Goal: Task Accomplishment & Management: Manage account settings

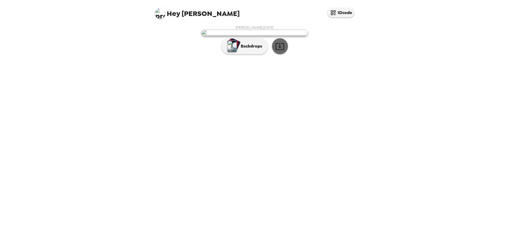
click at [279, 50] on icon "button" at bounding box center [280, 46] width 8 height 7
click at [248, 49] on p "Backdrops" at bounding box center [250, 46] width 24 height 6
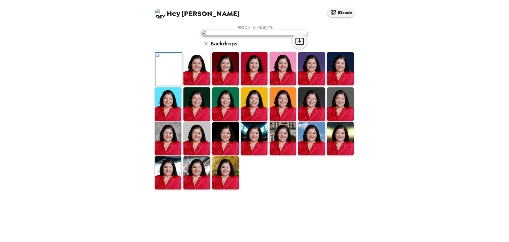
scroll to position [80, 0]
click at [230, 155] on img at bounding box center [225, 138] width 27 height 33
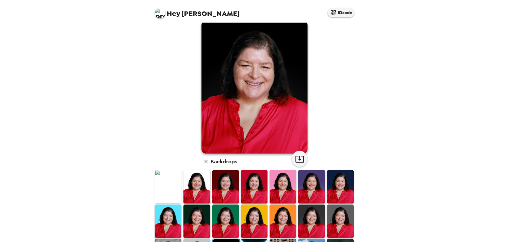
scroll to position [0, 0]
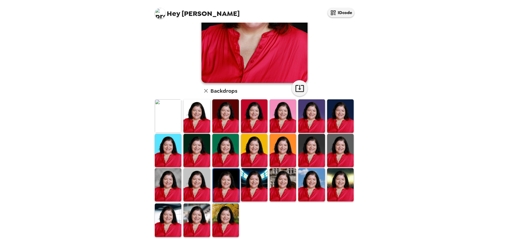
click at [334, 181] on img at bounding box center [340, 184] width 27 height 33
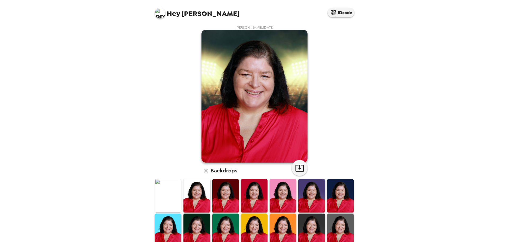
scroll to position [27, 0]
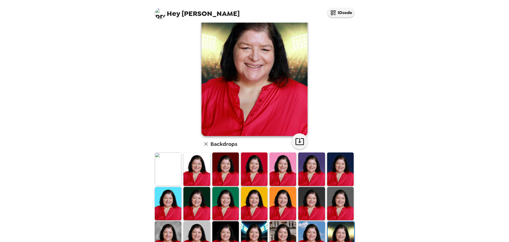
click at [335, 203] on img at bounding box center [340, 203] width 27 height 33
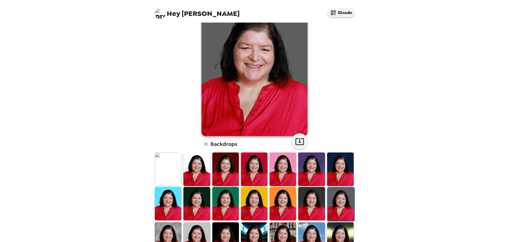
click at [336, 171] on img at bounding box center [340, 168] width 27 height 33
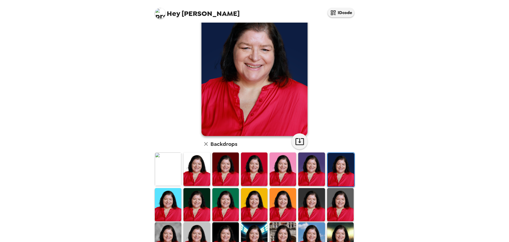
click at [313, 171] on img at bounding box center [311, 168] width 27 height 33
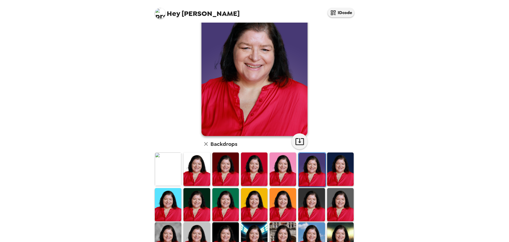
click at [171, 170] on img at bounding box center [168, 168] width 27 height 33
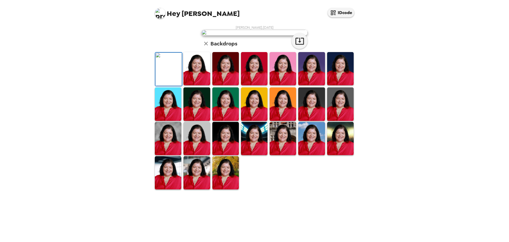
scroll to position [80, 0]
click at [310, 155] on img at bounding box center [311, 138] width 27 height 33
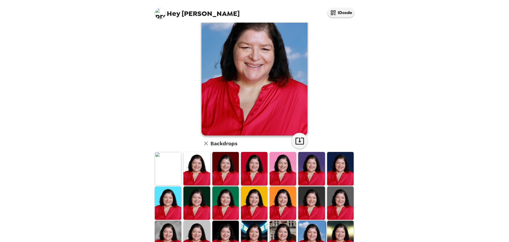
scroll to position [54, 0]
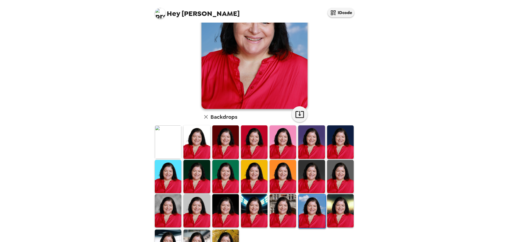
click at [172, 148] on img at bounding box center [168, 141] width 27 height 33
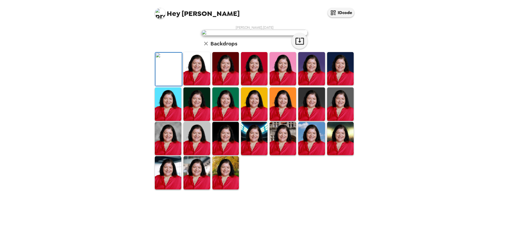
scroll to position [80, 0]
click at [233, 189] on img at bounding box center [225, 172] width 27 height 33
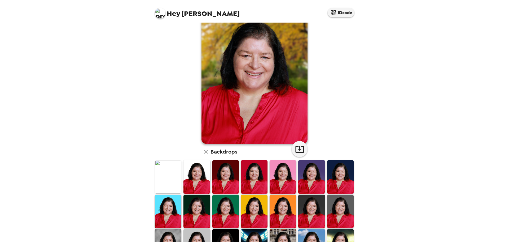
scroll to position [1, 0]
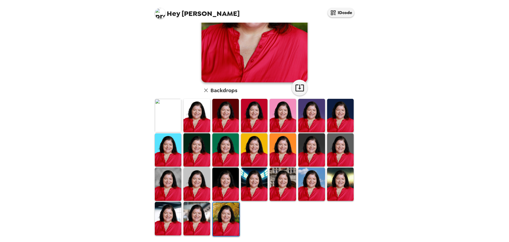
drag, startPoint x: 198, startPoint y: 223, endPoint x: 201, endPoint y: 218, distance: 5.0
click at [198, 223] on img at bounding box center [197, 218] width 27 height 33
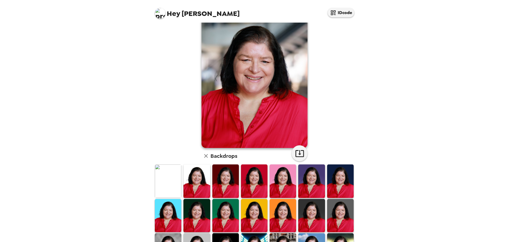
scroll to position [80, 0]
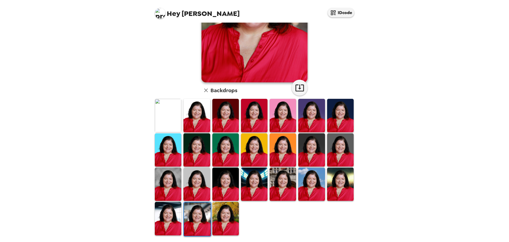
click at [169, 219] on img at bounding box center [168, 218] width 27 height 33
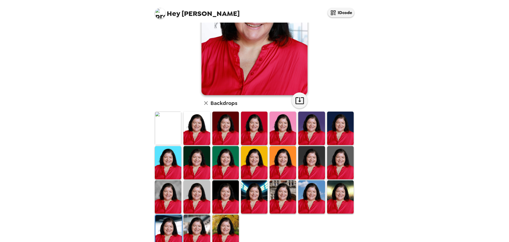
scroll to position [80, 0]
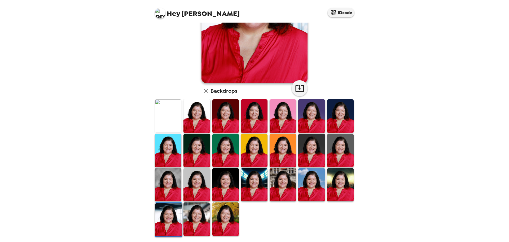
click at [335, 177] on img at bounding box center [340, 184] width 27 height 33
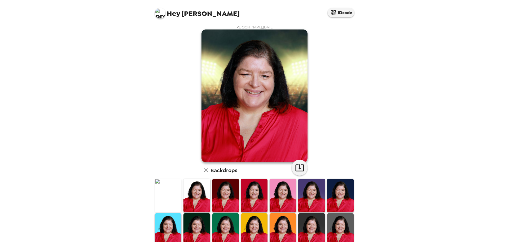
scroll to position [0, 0]
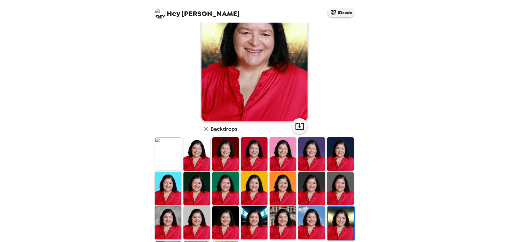
scroll to position [53, 0]
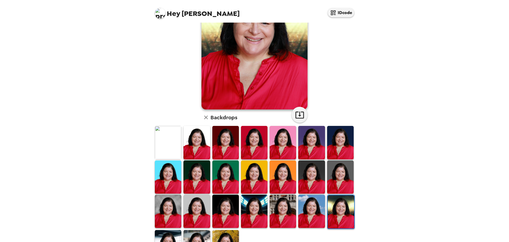
click at [227, 179] on img at bounding box center [225, 176] width 27 height 33
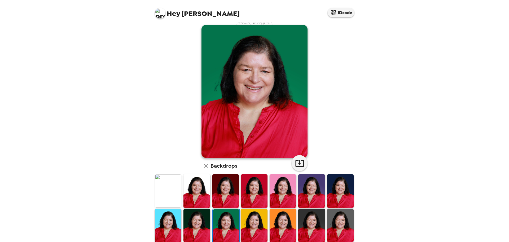
scroll to position [0, 0]
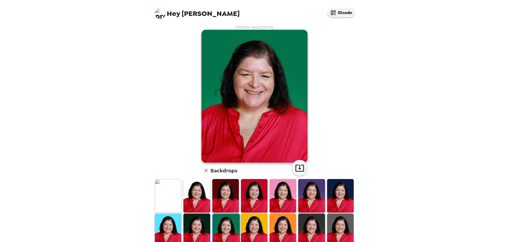
click at [172, 201] on img at bounding box center [168, 195] width 27 height 33
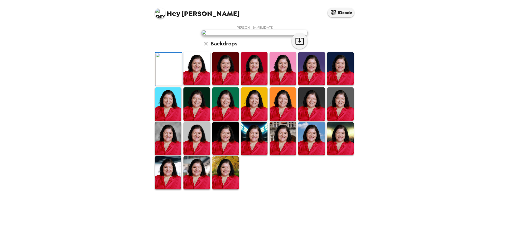
scroll to position [27, 0]
click at [337, 120] on img at bounding box center [340, 103] width 27 height 33
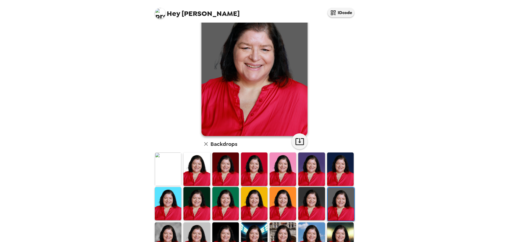
click at [310, 203] on img at bounding box center [311, 203] width 27 height 33
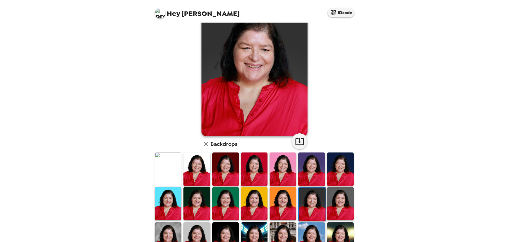
click at [280, 205] on img at bounding box center [283, 203] width 27 height 33
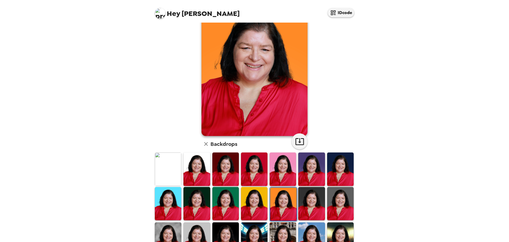
click at [261, 207] on img at bounding box center [254, 203] width 27 height 33
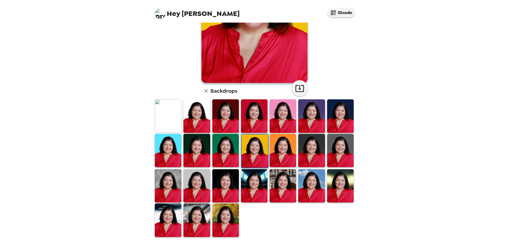
click at [283, 194] on img at bounding box center [283, 185] width 27 height 33
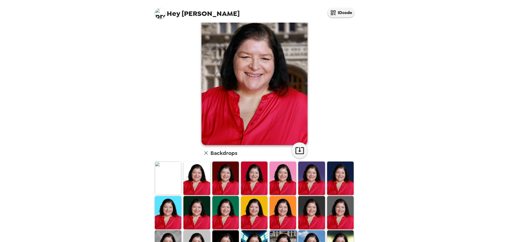
scroll to position [53, 0]
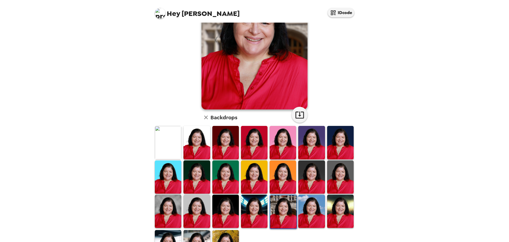
click at [259, 205] on img at bounding box center [254, 210] width 27 height 33
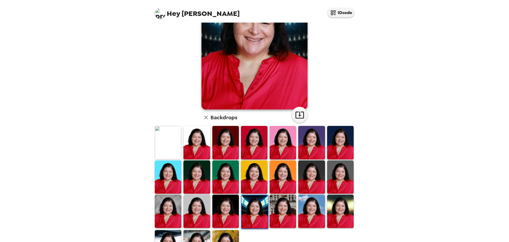
click at [336, 206] on img at bounding box center [340, 210] width 27 height 33
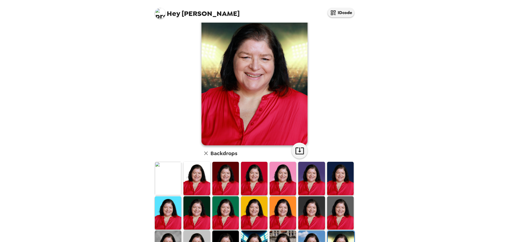
scroll to position [27, 0]
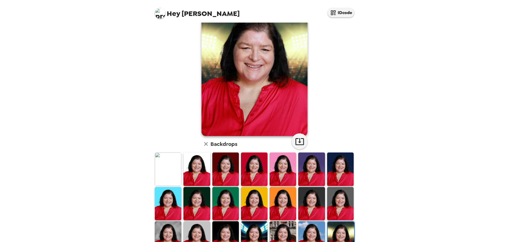
click at [198, 206] on img at bounding box center [197, 203] width 27 height 33
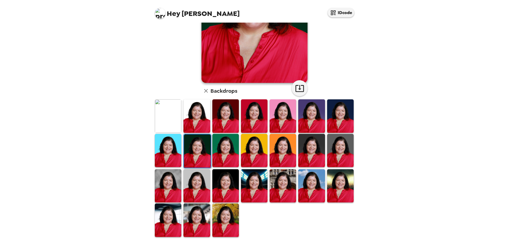
click at [172, 151] on img at bounding box center [168, 150] width 27 height 33
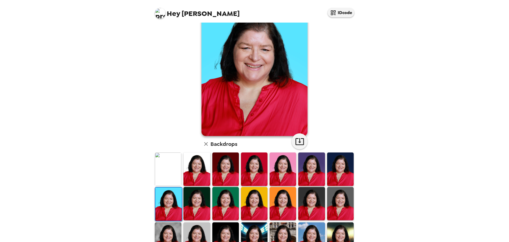
click at [252, 169] on img at bounding box center [254, 168] width 27 height 33
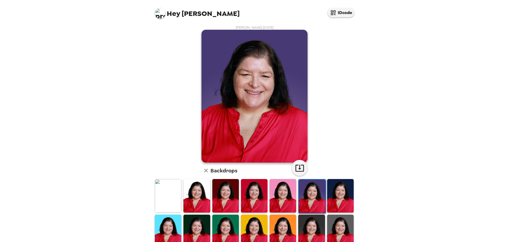
click at [333, 146] on div "[PERSON_NAME] , [DATE] Backdrops" at bounding box center [255, 171] width 202 height 292
click at [297, 168] on icon "button" at bounding box center [299, 167] width 9 height 9
click at [339, 189] on img at bounding box center [340, 195] width 27 height 33
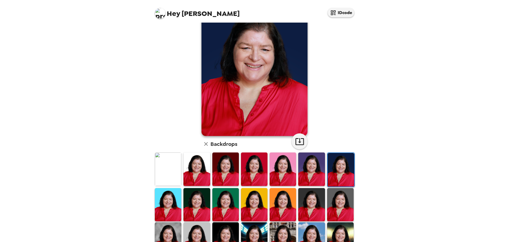
scroll to position [53, 0]
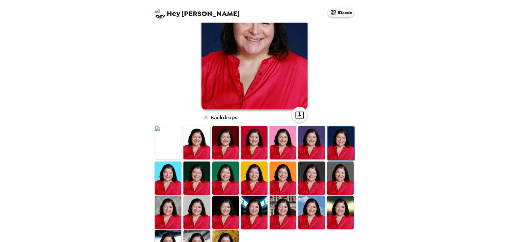
click at [338, 184] on img at bounding box center [340, 177] width 27 height 33
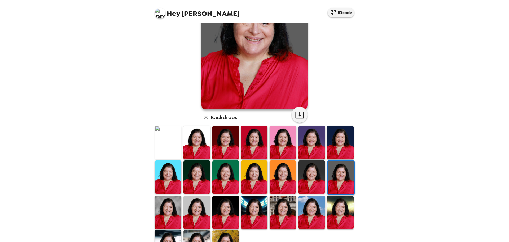
click at [303, 181] on img at bounding box center [311, 176] width 27 height 33
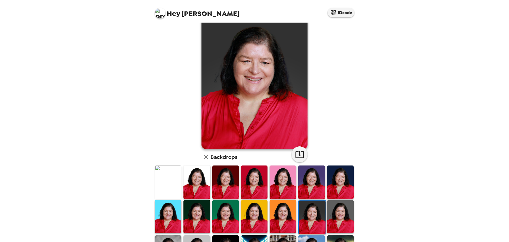
scroll to position [0, 0]
